Goal: Information Seeking & Learning: Learn about a topic

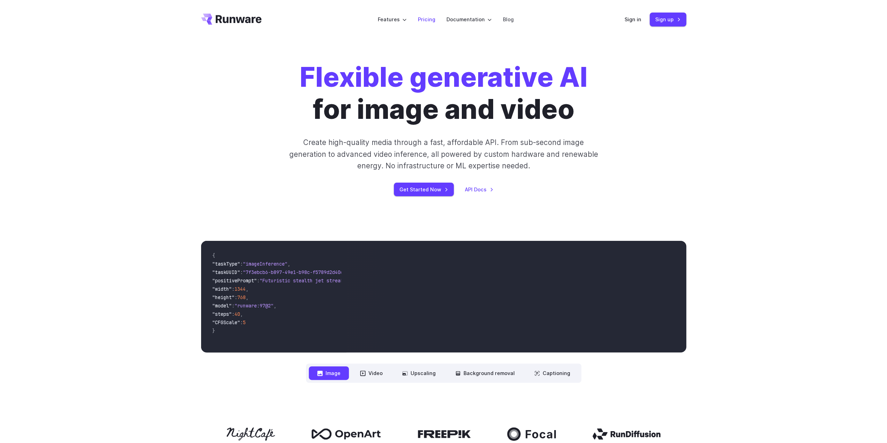
click at [426, 17] on link "Pricing" at bounding box center [426, 19] width 17 height 8
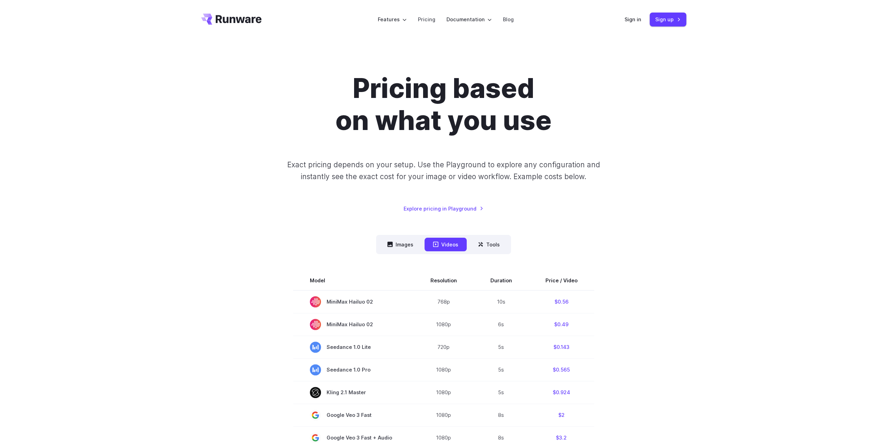
click at [243, 18] on icon "Go to /" at bounding box center [239, 19] width 46 height 8
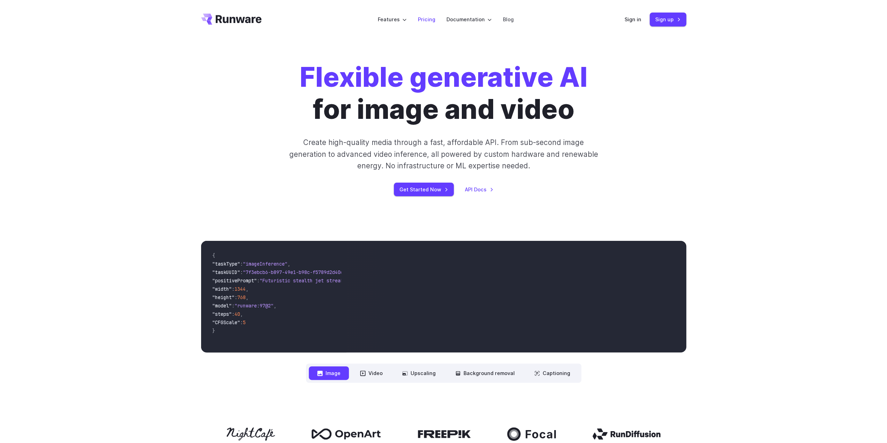
drag, startPoint x: 90, startPoint y: 0, endPoint x: 430, endPoint y: 18, distance: 340.6
click at [430, 18] on link "Pricing" at bounding box center [426, 19] width 17 height 8
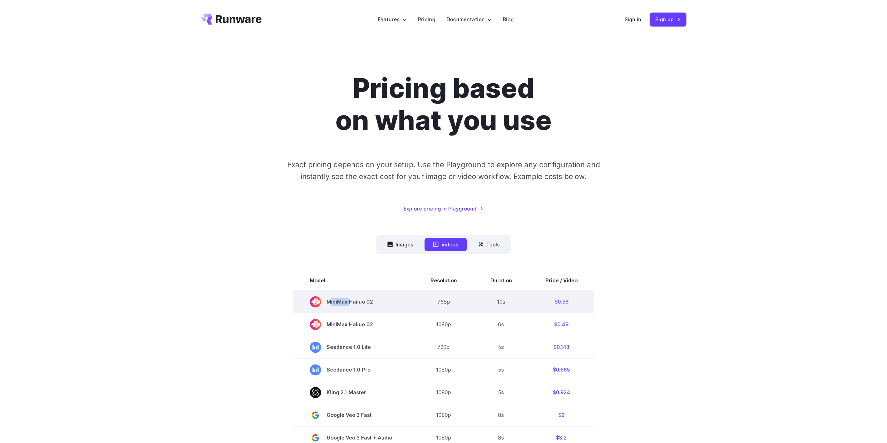
drag, startPoint x: 328, startPoint y: 300, endPoint x: 350, endPoint y: 302, distance: 22.1
click at [348, 302] on span "MiniMax Hailuo 02" at bounding box center [353, 301] width 87 height 11
drag, startPoint x: 116, startPoint y: 0, endPoint x: 278, endPoint y: 303, distance: 342.9
drag, startPoint x: 327, startPoint y: 302, endPoint x: 365, endPoint y: 301, distance: 38.3
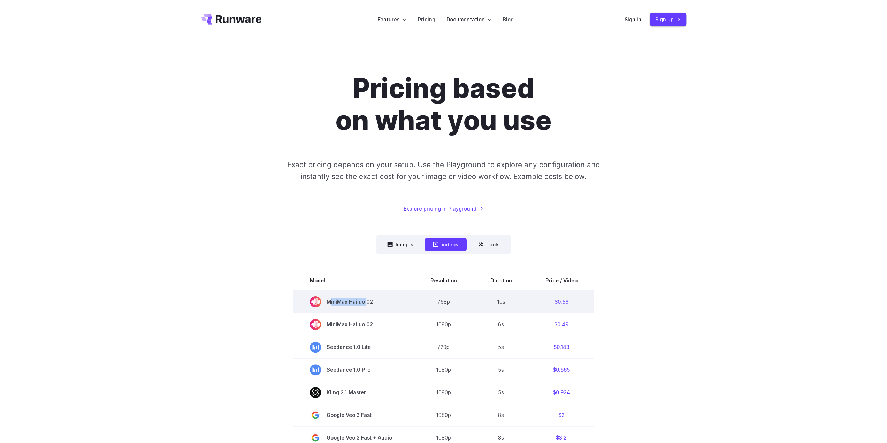
click at [365, 301] on span "MiniMax Hailuo 02" at bounding box center [353, 301] width 87 height 11
copy span "MiniMax Hailuo"
